Goal: Find specific page/section: Find specific page/section

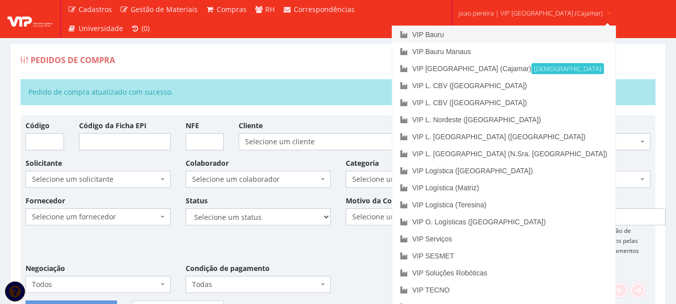
click at [467, 35] on link "VIP Bauru" at bounding box center [503, 34] width 223 height 17
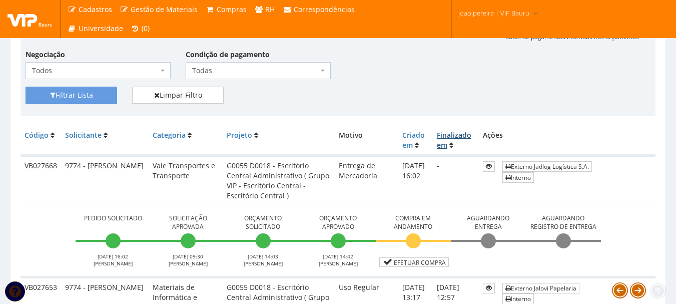
scroll to position [200, 0]
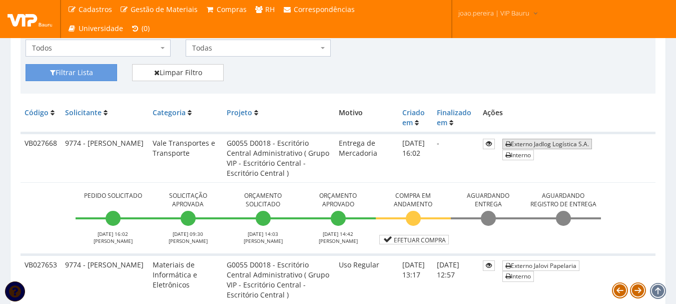
click at [560, 142] on link "Externo Jadlog Logística S.A." at bounding box center [547, 144] width 90 height 11
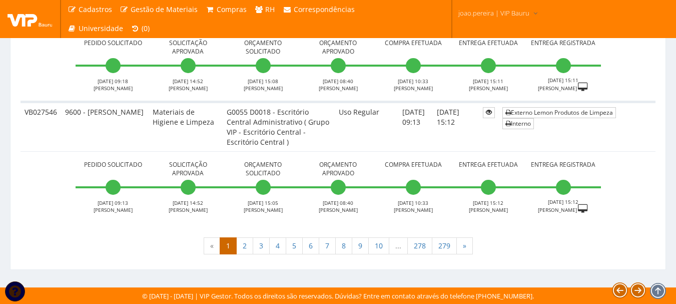
scroll to position [3714, 0]
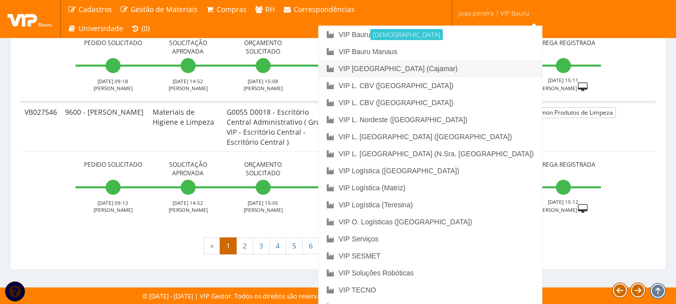
click at [481, 67] on link "VIP [GEOGRAPHIC_DATA] (Cajamar)" at bounding box center [430, 68] width 223 height 17
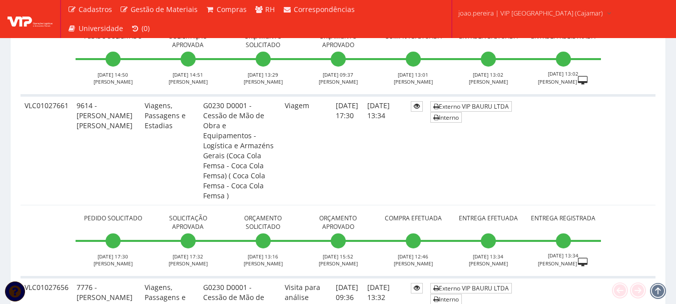
scroll to position [1550, 0]
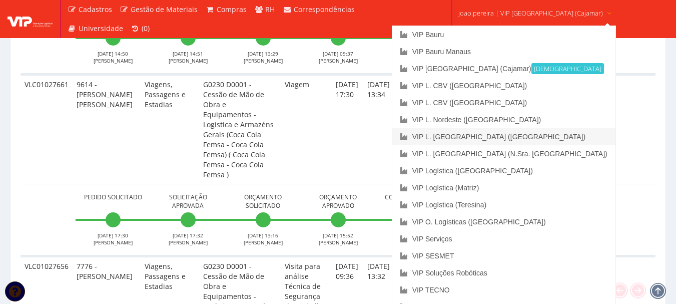
click at [508, 135] on link "VIP L. [GEOGRAPHIC_DATA] ([GEOGRAPHIC_DATA])" at bounding box center [503, 136] width 223 height 17
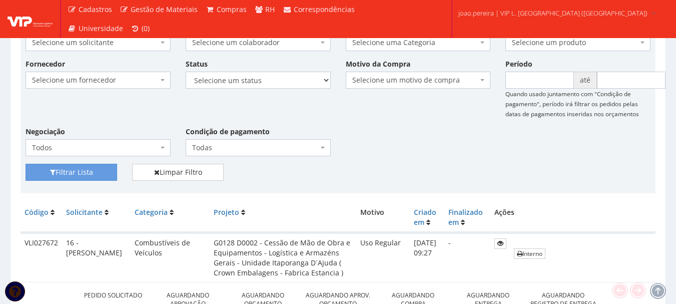
scroll to position [100, 0]
click at [445, 149] on div "Fornecedor Selecione um fornecedor ******** ******** 1000 MARCAS BRASIL 123 MIL…" at bounding box center [338, 111] width 640 height 105
